Goal: Task Accomplishment & Management: Use online tool/utility

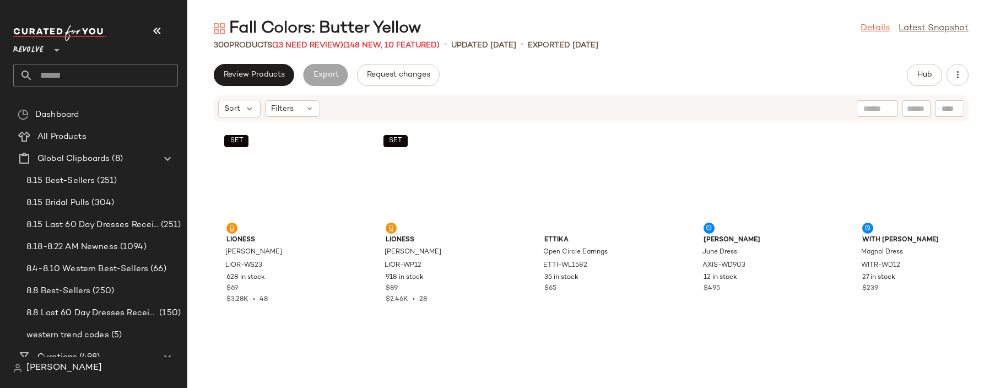
click at [868, 29] on link "Details" at bounding box center [875, 28] width 29 height 13
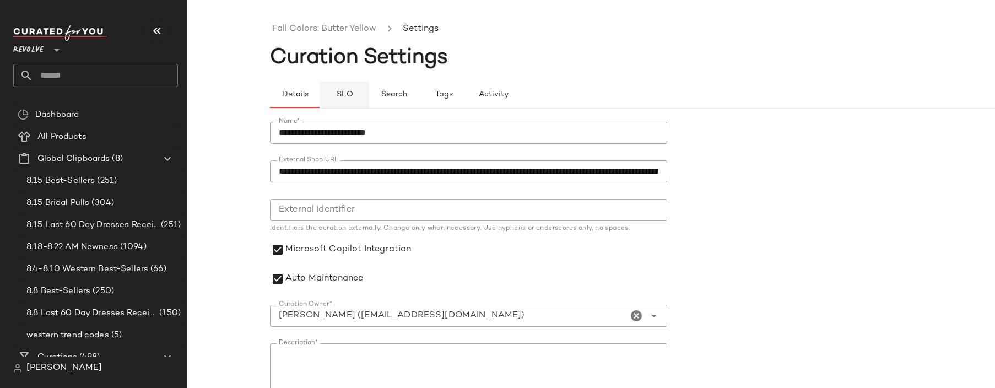
click at [349, 99] on span "SEO" at bounding box center [344, 94] width 17 height 9
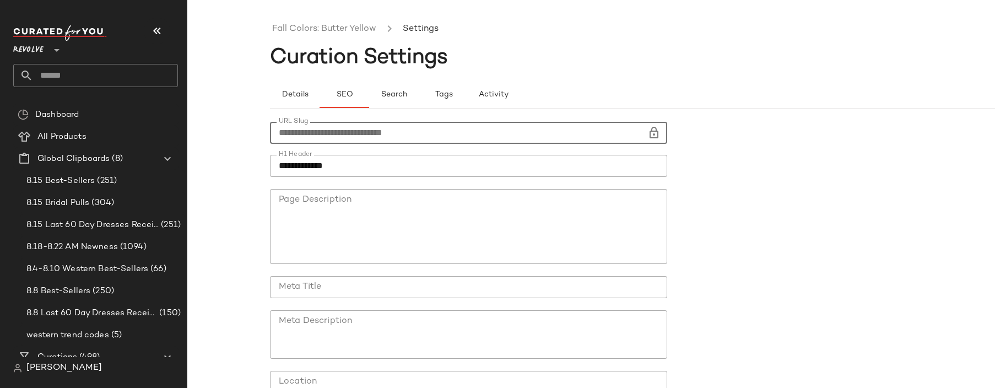
drag, startPoint x: 432, startPoint y: 132, endPoint x: 279, endPoint y: 134, distance: 153.2
click at [279, 134] on input "**********" at bounding box center [458, 133] width 377 height 22
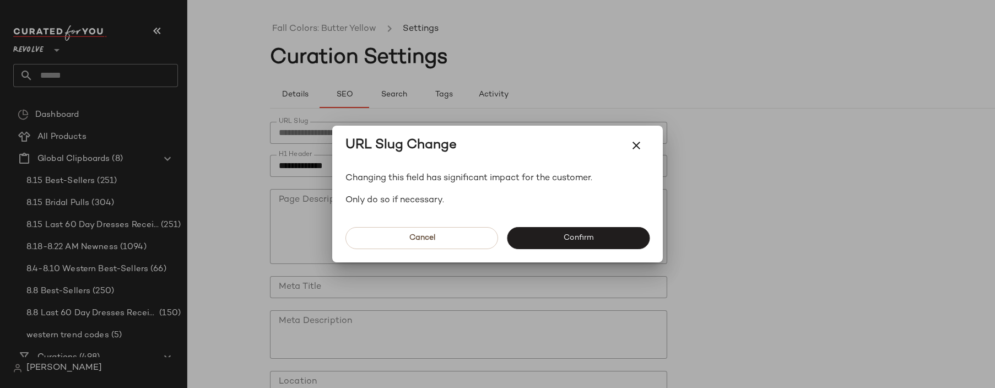
click at [138, 68] on div at bounding box center [497, 194] width 995 height 388
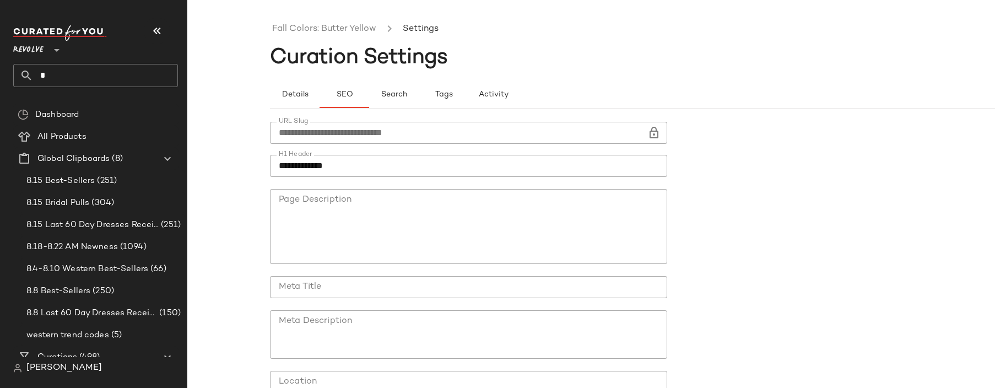
click at [148, 74] on input "*" at bounding box center [105, 75] width 145 height 23
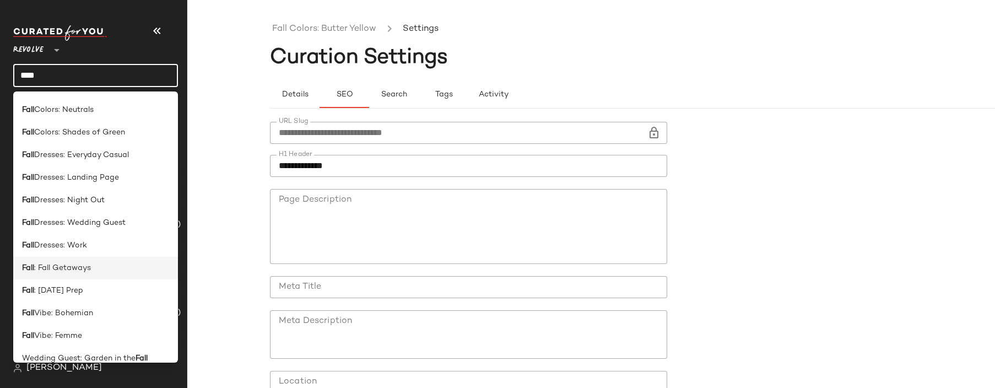
scroll to position [195, 0]
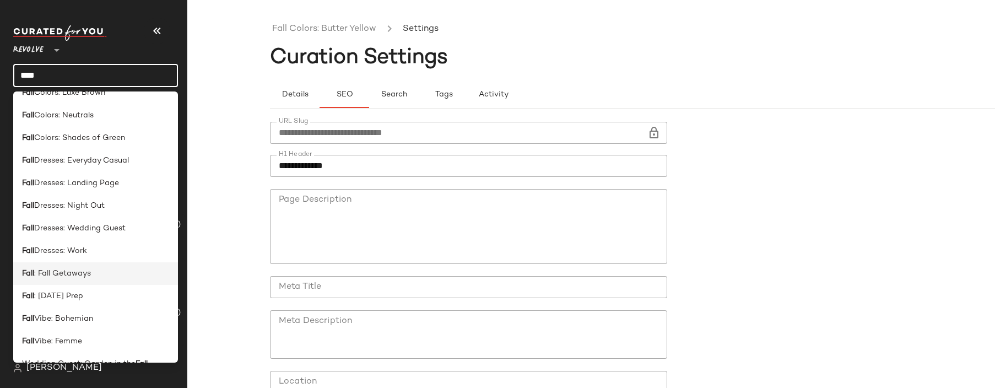
type input "****"
click at [120, 307] on div "Fall : Fall Getaways" at bounding box center [95, 318] width 165 height 23
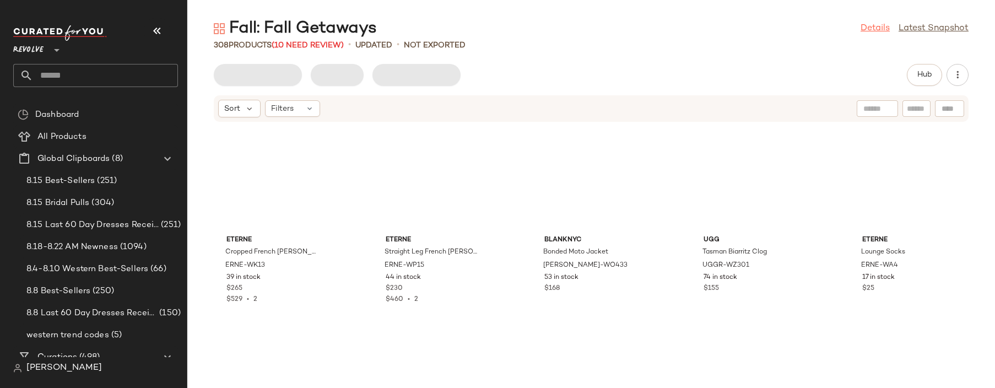
click at [874, 22] on link "Details" at bounding box center [875, 28] width 29 height 13
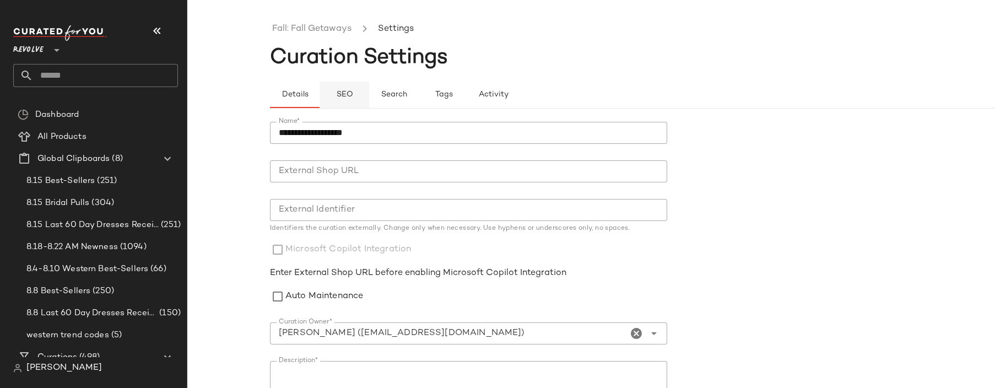
click at [419, 102] on button "SEO" at bounding box center [444, 95] width 50 height 26
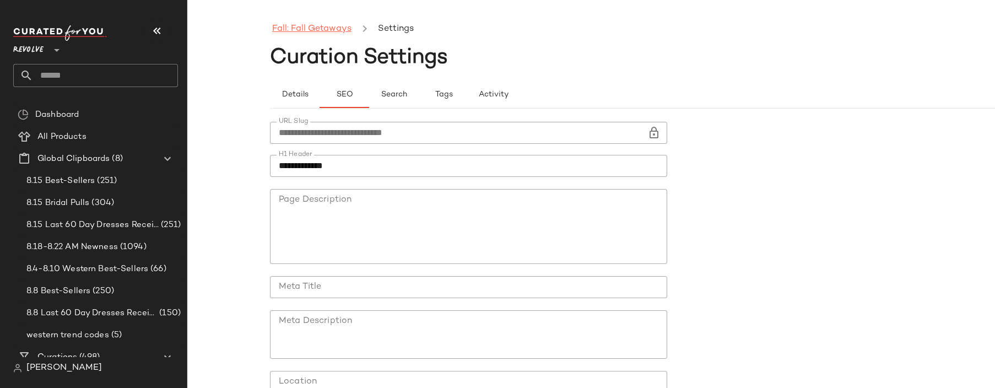
click at [315, 36] on link "Fall: Fall Getaways" at bounding box center [311, 29] width 79 height 14
